Goal: Information Seeking & Learning: Learn about a topic

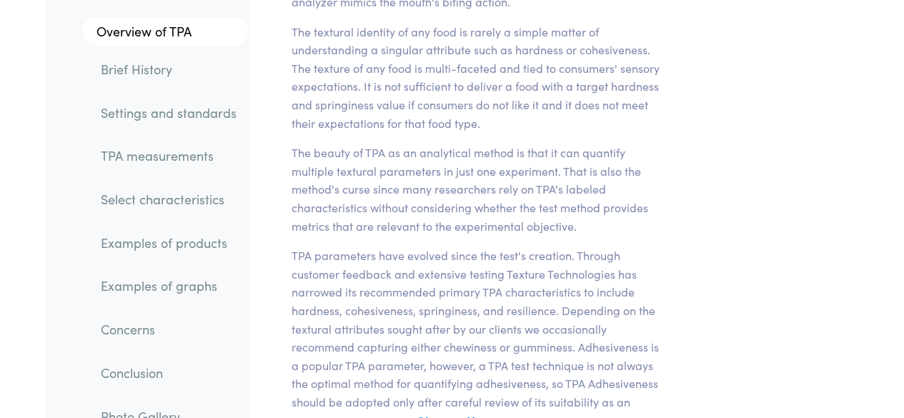
scroll to position [384, 0]
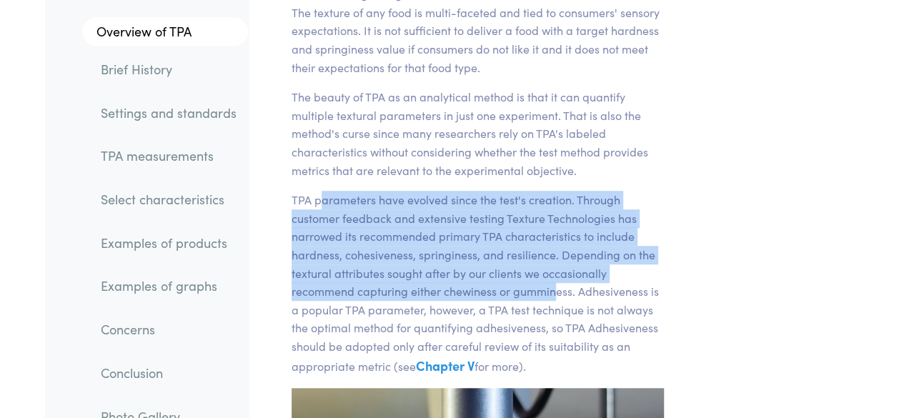
drag, startPoint x: 319, startPoint y: 199, endPoint x: 558, endPoint y: 292, distance: 257.0
click at [558, 292] on p "TPA parameters have evolved since the test's creation. Through customer feedbac…" at bounding box center [477, 284] width 372 height 186
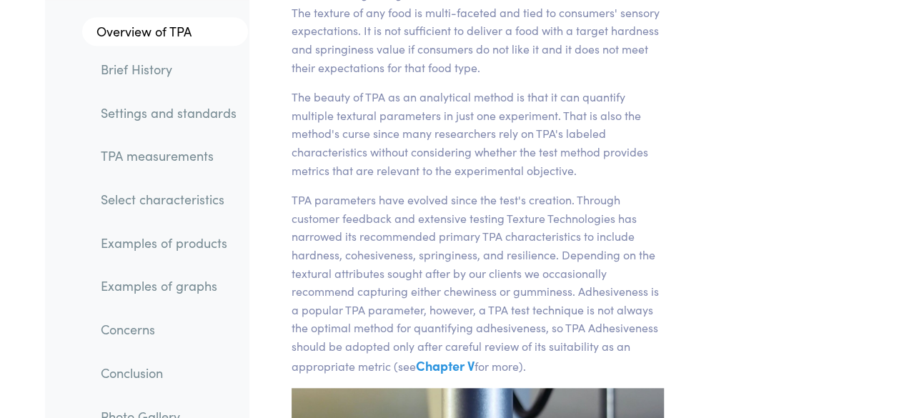
click at [560, 292] on p "TPA parameters have evolved since the test's creation. Through customer feedbac…" at bounding box center [477, 284] width 372 height 186
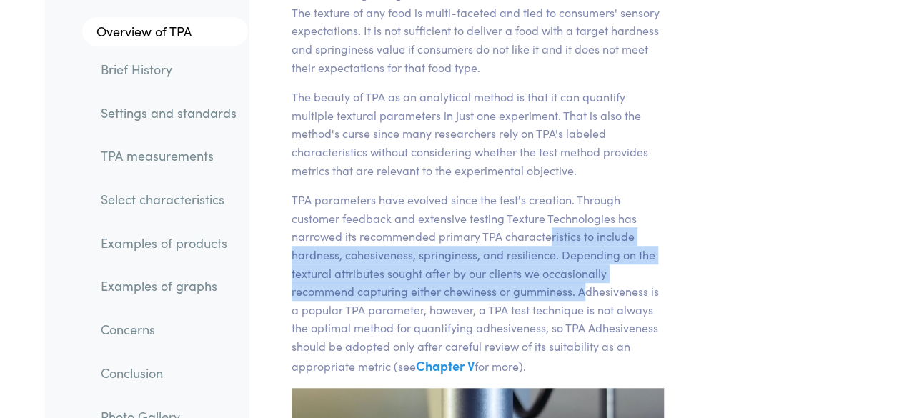
drag, startPoint x: 549, startPoint y: 228, endPoint x: 587, endPoint y: 290, distance: 72.8
click at [587, 290] on p "TPA parameters have evolved since the test's creation. Through customer feedbac…" at bounding box center [477, 284] width 372 height 186
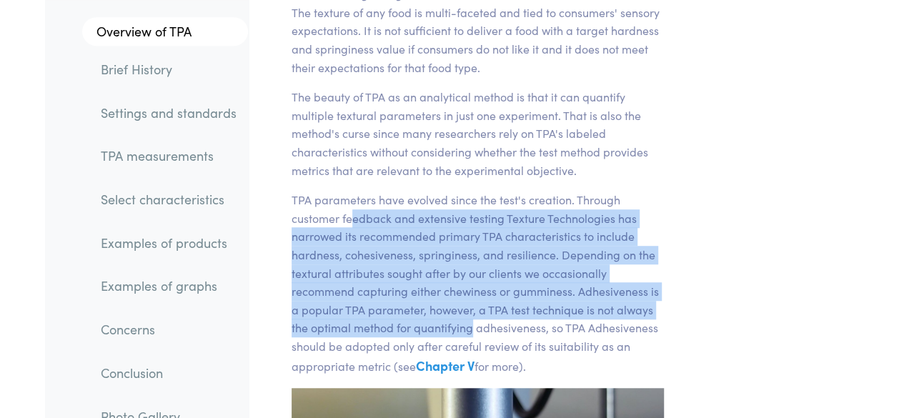
drag, startPoint x: 363, startPoint y: 222, endPoint x: 471, endPoint y: 330, distance: 153.1
click at [471, 330] on p "TPA parameters have evolved since the test's creation. Through customer feedbac…" at bounding box center [477, 284] width 372 height 186
click at [431, 245] on p "TPA parameters have evolved since the test's creation. Through customer feedbac…" at bounding box center [477, 284] width 372 height 186
click at [554, 234] on p "TPA parameters have evolved since the test's creation. Through customer feedbac…" at bounding box center [477, 284] width 372 height 186
click at [366, 214] on p "TPA parameters have evolved since the test's creation. Through customer feedbac…" at bounding box center [477, 284] width 372 height 186
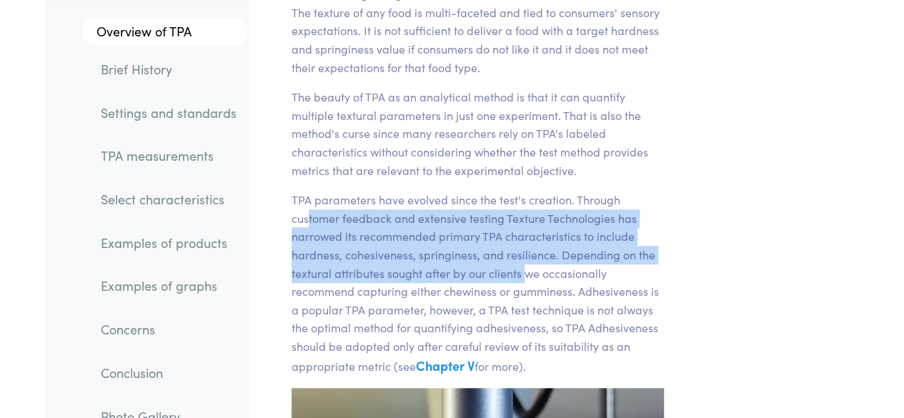
drag, startPoint x: 310, startPoint y: 210, endPoint x: 512, endPoint y: 269, distance: 210.7
click at [529, 270] on p "TPA parameters have evolved since the test's creation. Through customer feedbac…" at bounding box center [477, 284] width 372 height 186
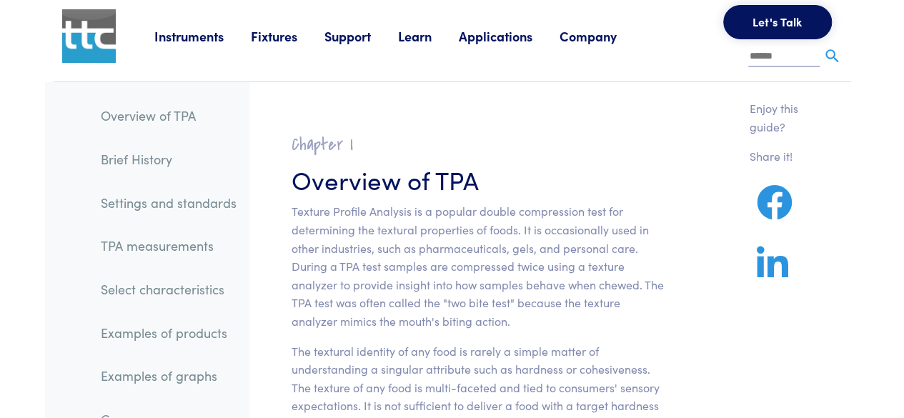
scroll to position [0, 0]
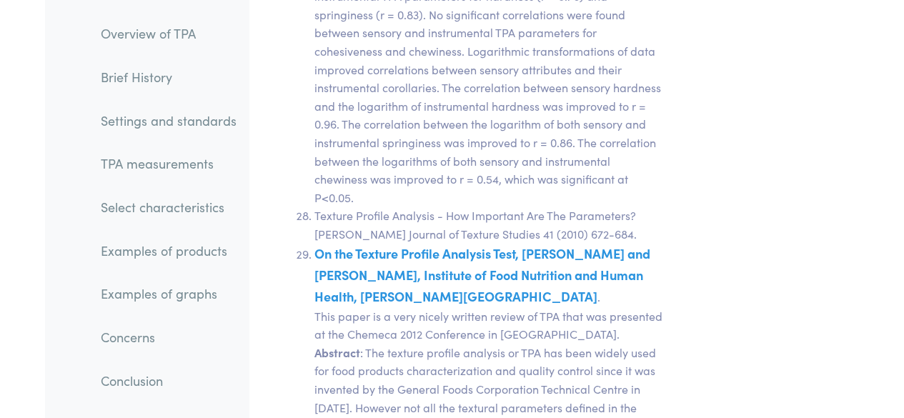
scroll to position [32206, 0]
